Goal: Information Seeking & Learning: Learn about a topic

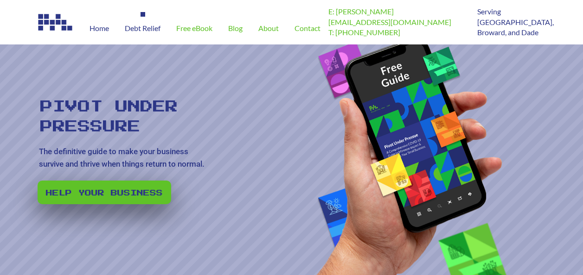
click at [134, 31] on span "Debt Relief" at bounding box center [143, 28] width 36 height 7
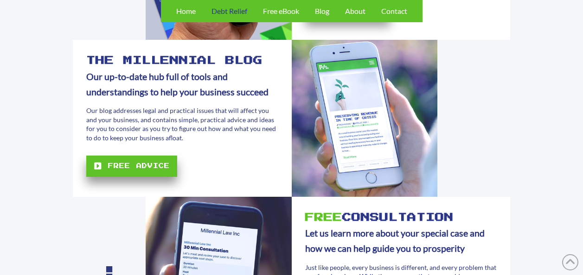
scroll to position [278, 0]
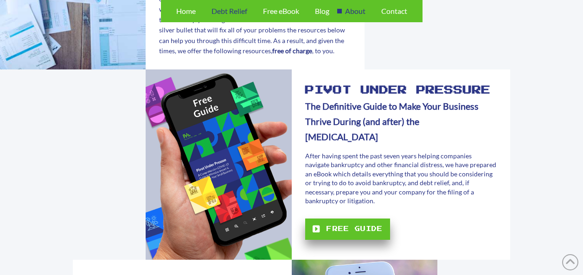
click at [353, 9] on span "About" at bounding box center [355, 10] width 20 height 7
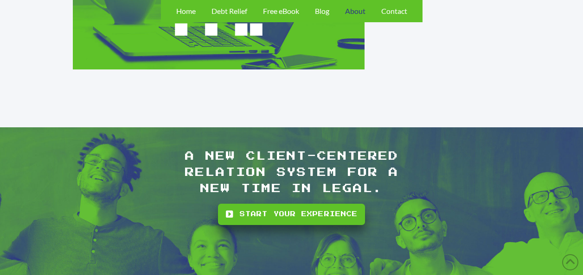
scroll to position [1020, 0]
